Goal: Task Accomplishment & Management: Use online tool/utility

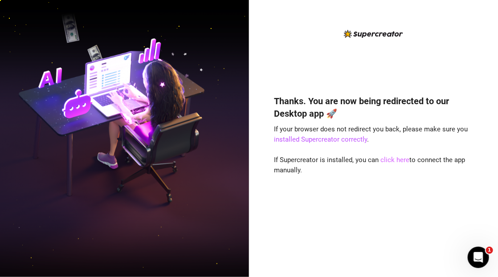
click at [391, 158] on link "click here" at bounding box center [395, 160] width 29 height 8
click at [398, 155] on div "Thanks. You are now being redirected to our Desktop app 🚀 If your browser does …" at bounding box center [373, 173] width 199 height 180
drag, startPoint x: 397, startPoint y: 155, endPoint x: 401, endPoint y: 161, distance: 7.4
click at [401, 161] on link "click here" at bounding box center [395, 160] width 29 height 8
click at [320, 139] on link "installed Supercreator correctly" at bounding box center [320, 139] width 93 height 8
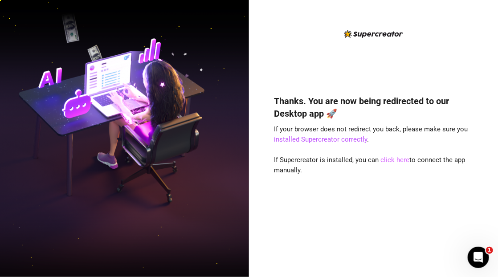
click at [390, 160] on link "click here" at bounding box center [395, 160] width 29 height 8
click at [395, 157] on link "click here" at bounding box center [395, 160] width 29 height 8
click at [398, 158] on link "click here" at bounding box center [395, 160] width 29 height 8
click at [389, 158] on link "click here" at bounding box center [395, 160] width 29 height 8
click at [395, 159] on link "click here" at bounding box center [395, 160] width 29 height 8
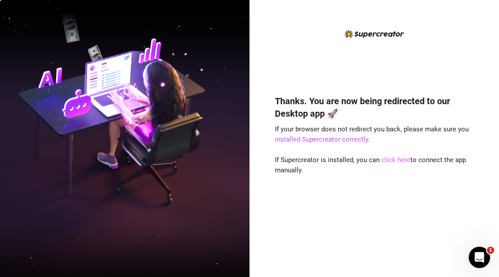
click at [393, 159] on link "click here" at bounding box center [395, 160] width 29 height 8
click at [392, 159] on link "click here" at bounding box center [395, 160] width 29 height 8
click at [390, 160] on link "click here" at bounding box center [395, 160] width 29 height 8
click at [480, 264] on div "Open Intercom Messenger" at bounding box center [477, 256] width 29 height 29
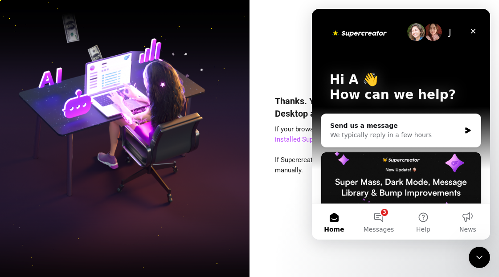
click at [445, 33] on div "J" at bounding box center [450, 32] width 18 height 18
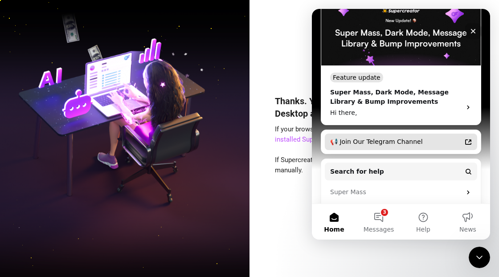
scroll to position [203, 0]
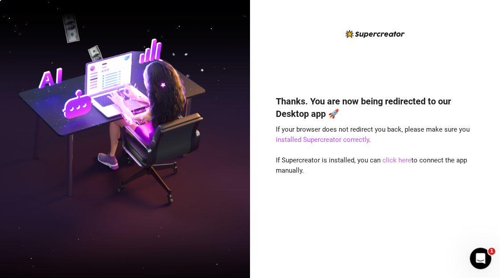
click at [395, 158] on link "click here" at bounding box center [396, 160] width 29 height 8
click at [402, 160] on link "click here" at bounding box center [396, 160] width 29 height 8
click at [393, 160] on link "click here" at bounding box center [396, 160] width 29 height 8
click at [329, 141] on link "installed Supercreator correctly" at bounding box center [322, 139] width 93 height 8
click at [390, 161] on link "click here" at bounding box center [396, 160] width 29 height 8
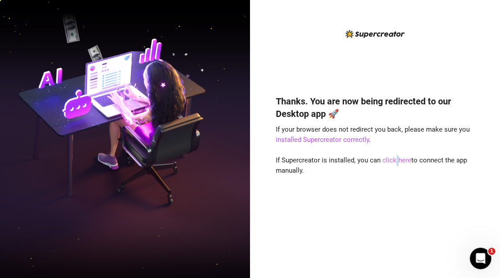
click at [395, 160] on link "click here" at bounding box center [396, 160] width 29 height 8
click at [397, 160] on link "click here" at bounding box center [396, 160] width 29 height 8
click at [385, 158] on link "click here" at bounding box center [396, 160] width 29 height 8
click at [330, 139] on link "installed Supercreator correctly" at bounding box center [322, 139] width 93 height 8
click at [394, 159] on link "click here" at bounding box center [396, 160] width 29 height 8
